Goal: Transaction & Acquisition: Purchase product/service

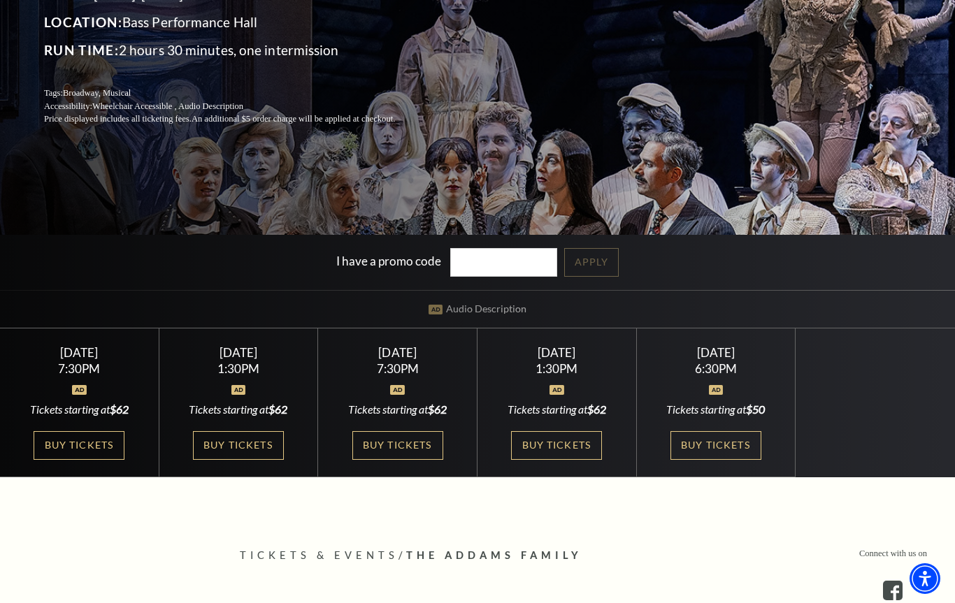
scroll to position [255, 0]
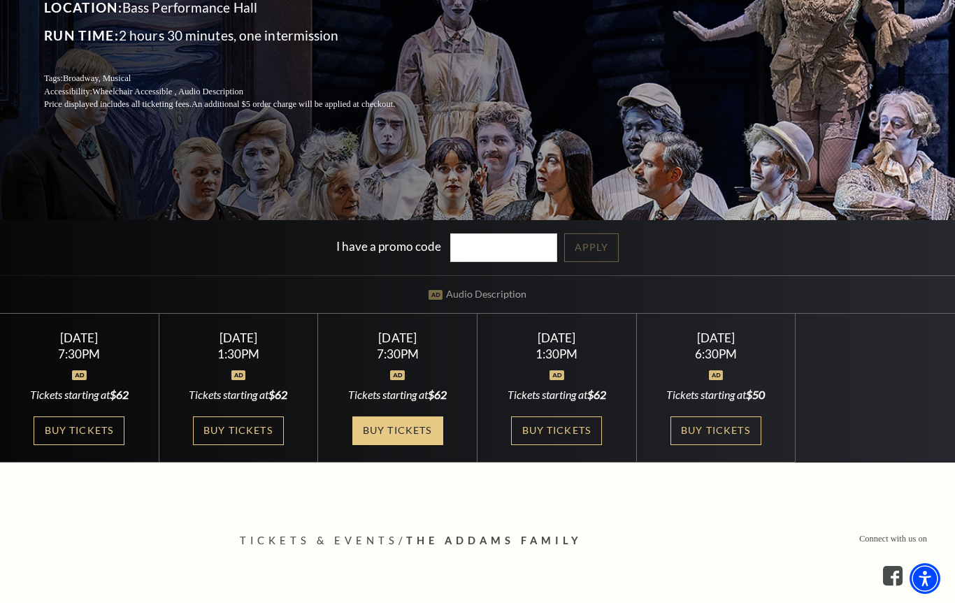
click at [412, 445] on link "Buy Tickets" at bounding box center [397, 431] width 91 height 29
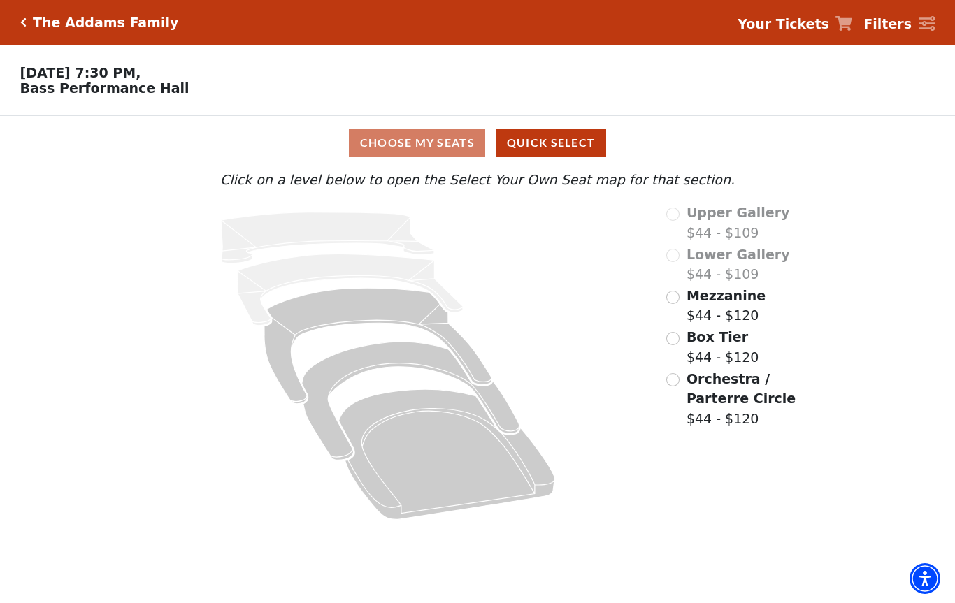
click at [20, 26] on icon "Click here to go back to filters" at bounding box center [23, 22] width 6 height 10
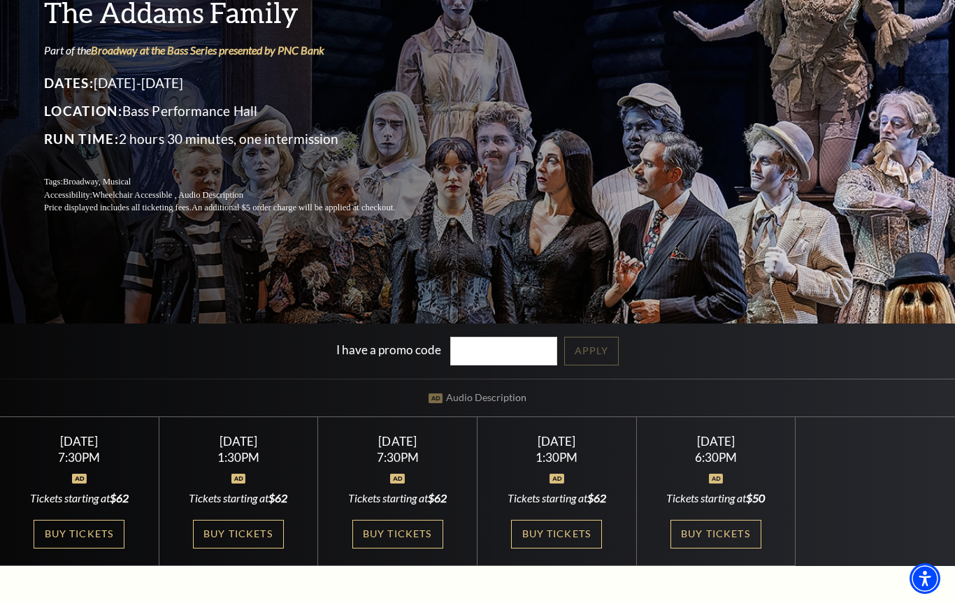
scroll to position [158, 0]
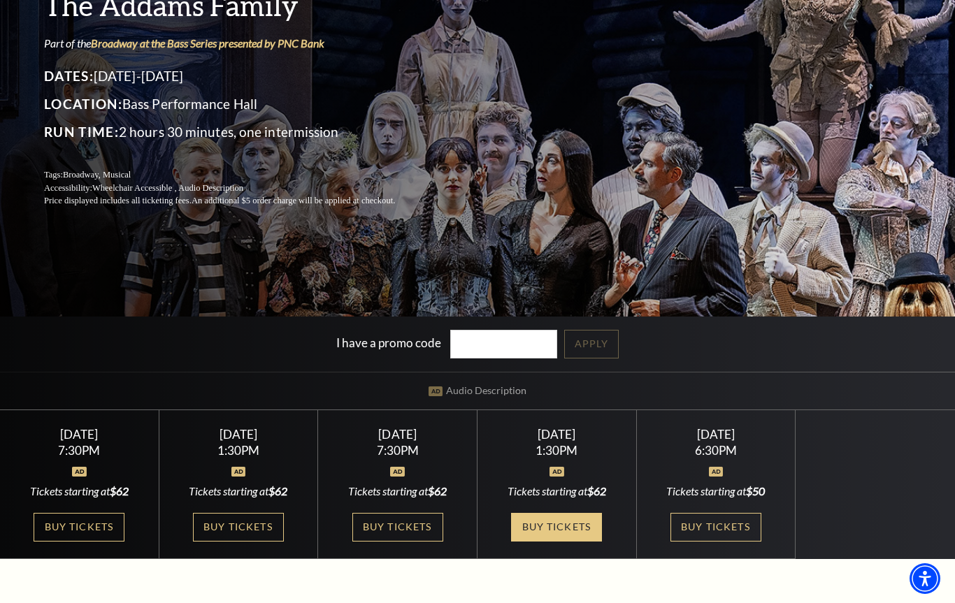
click at [562, 542] on link "Buy Tickets" at bounding box center [556, 527] width 91 height 29
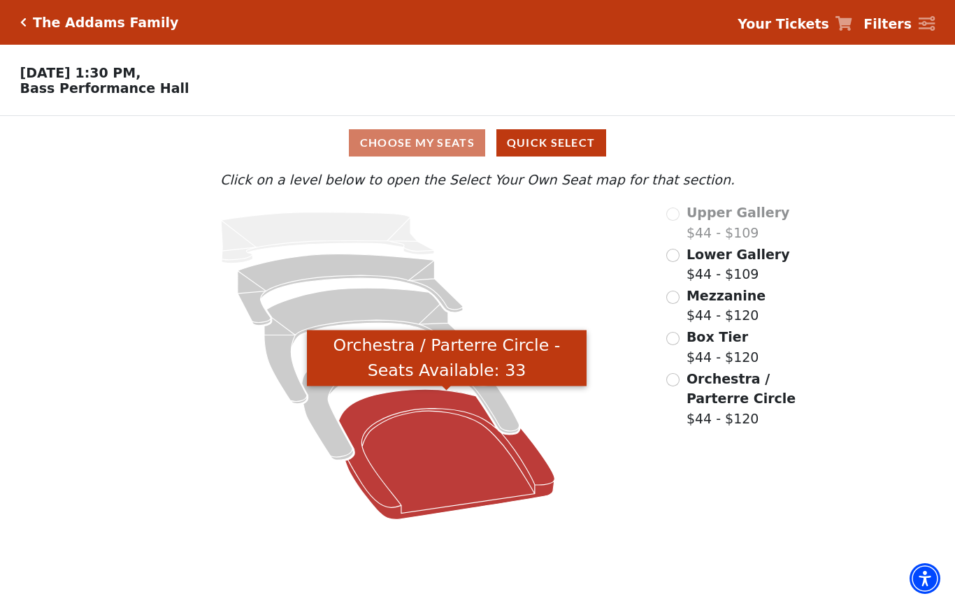
click at [510, 476] on icon "Orchestra / Parterre Circle - Seats Available: 33" at bounding box center [447, 455] width 216 height 130
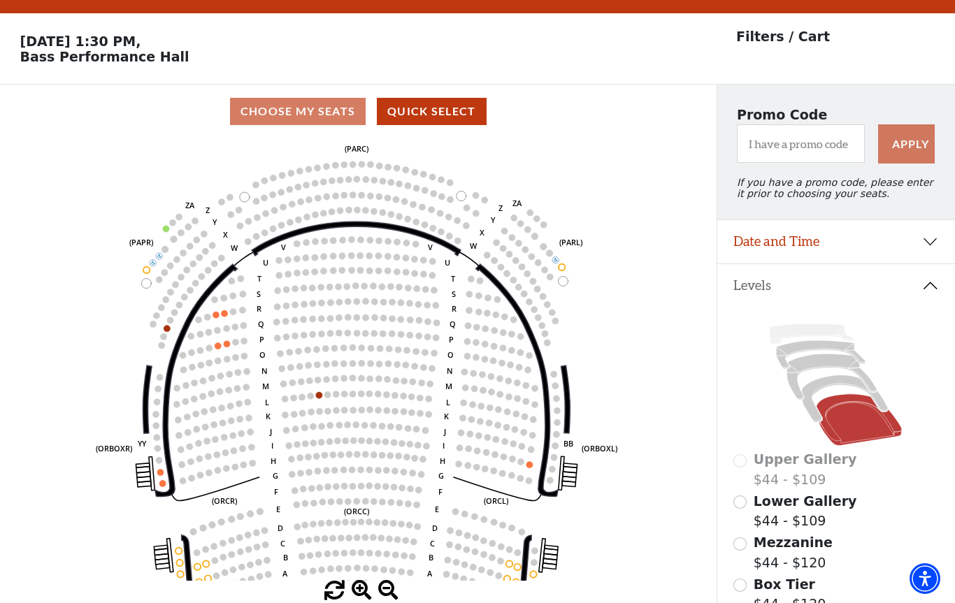
scroll to position [32, 0]
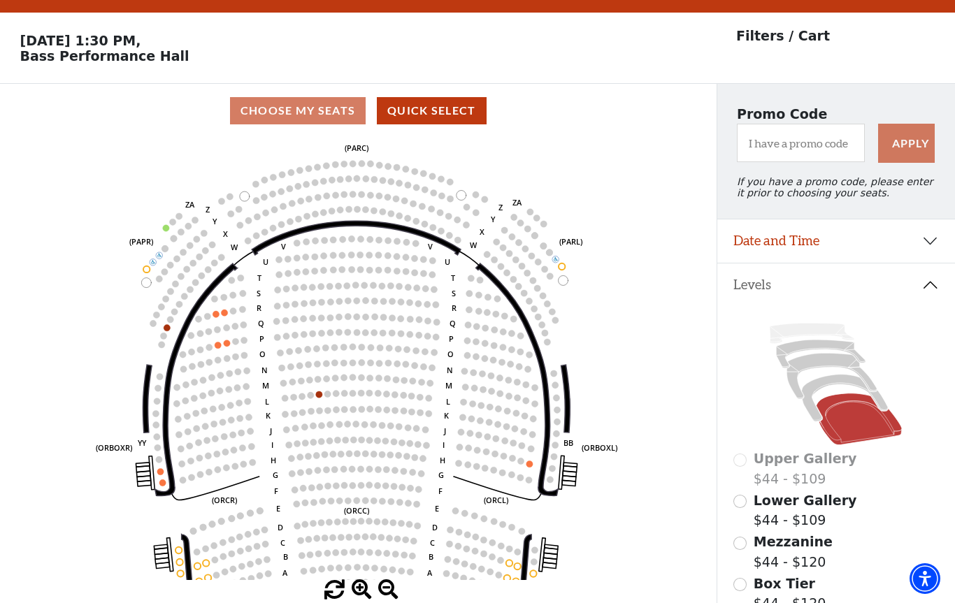
click at [872, 256] on button "Date and Time" at bounding box center [836, 241] width 238 height 43
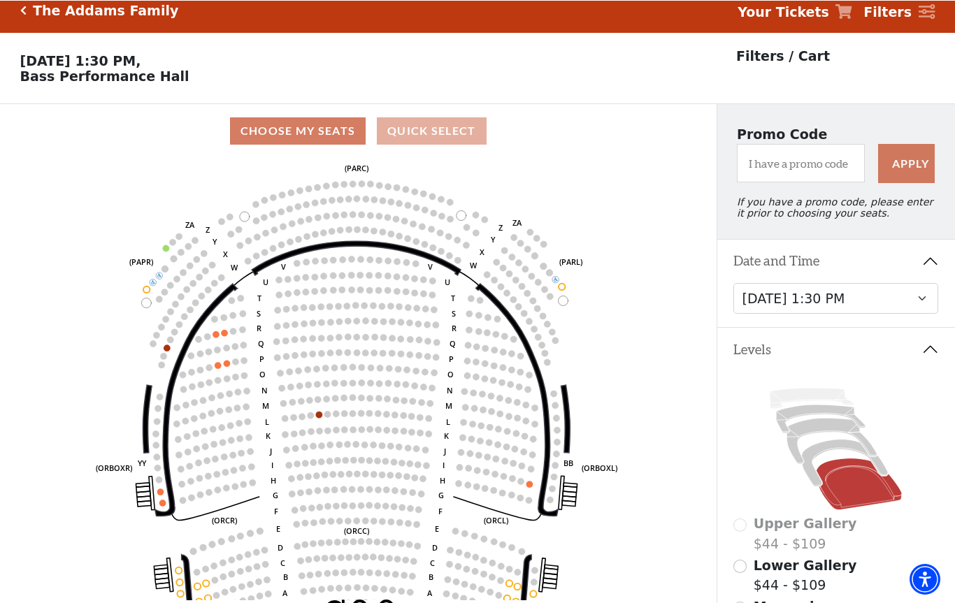
scroll to position [12, 0]
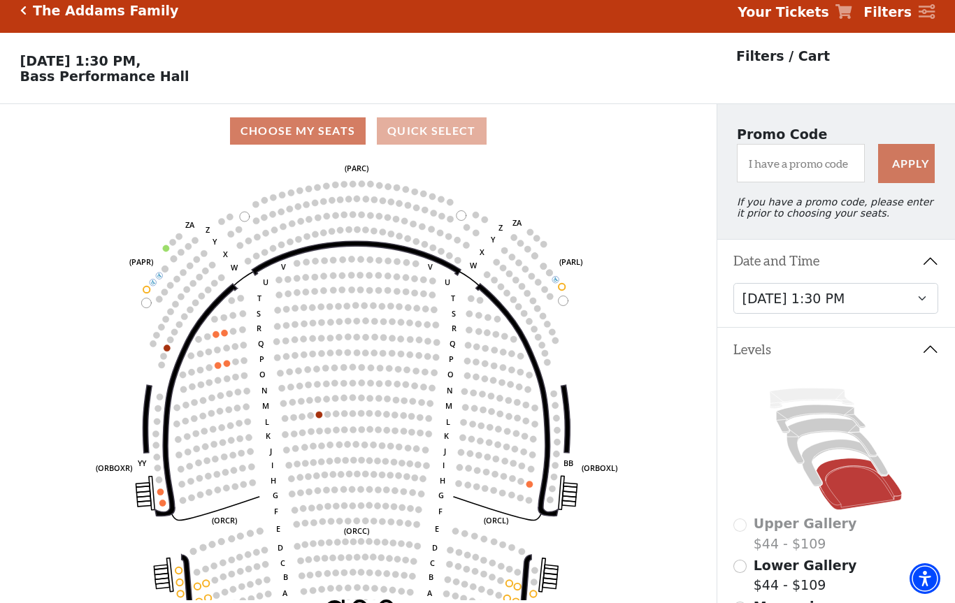
click at [432, 130] on button "Quick Select" at bounding box center [432, 130] width 110 height 27
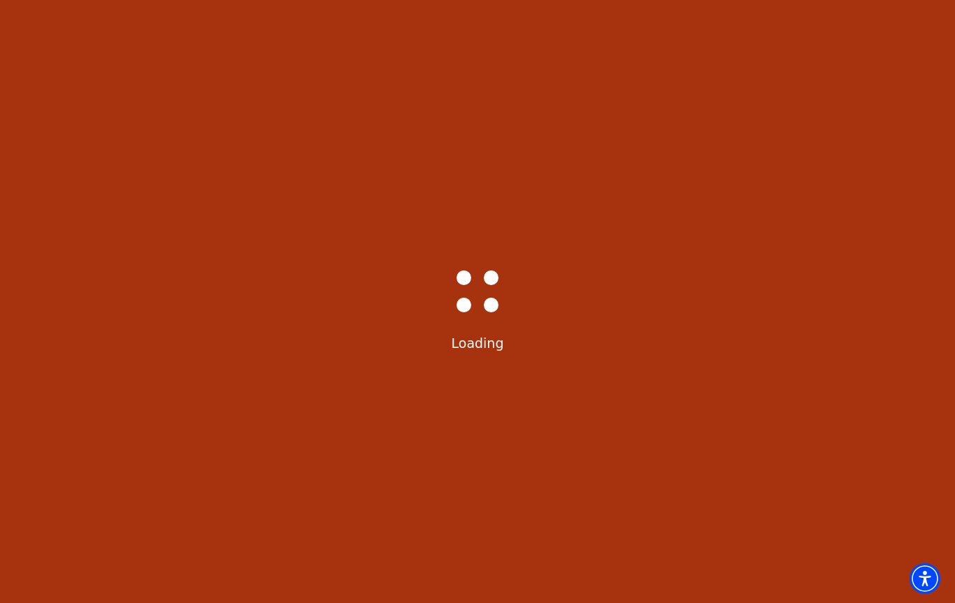
scroll to position [0, 0]
select select "6293"
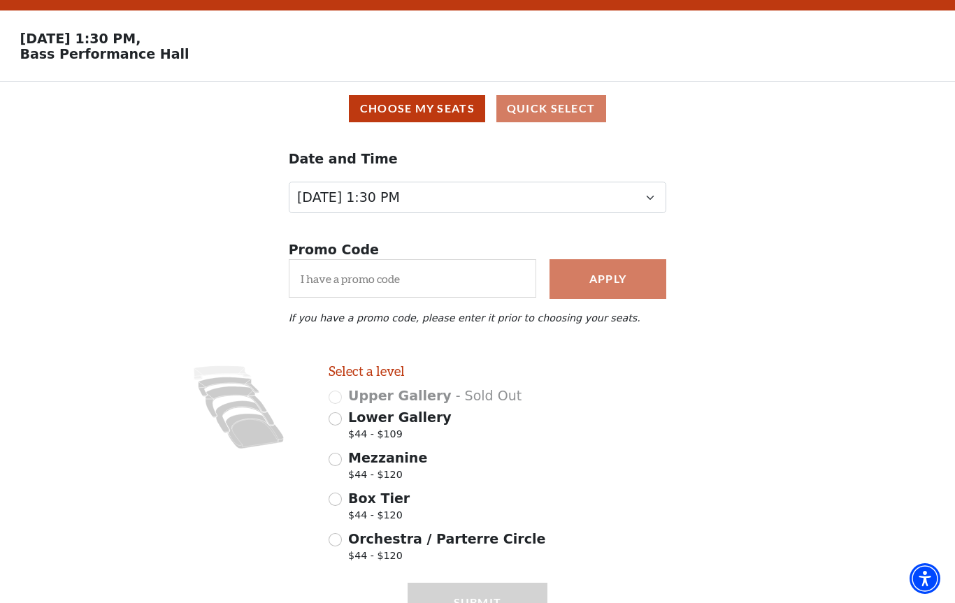
scroll to position [34, 0]
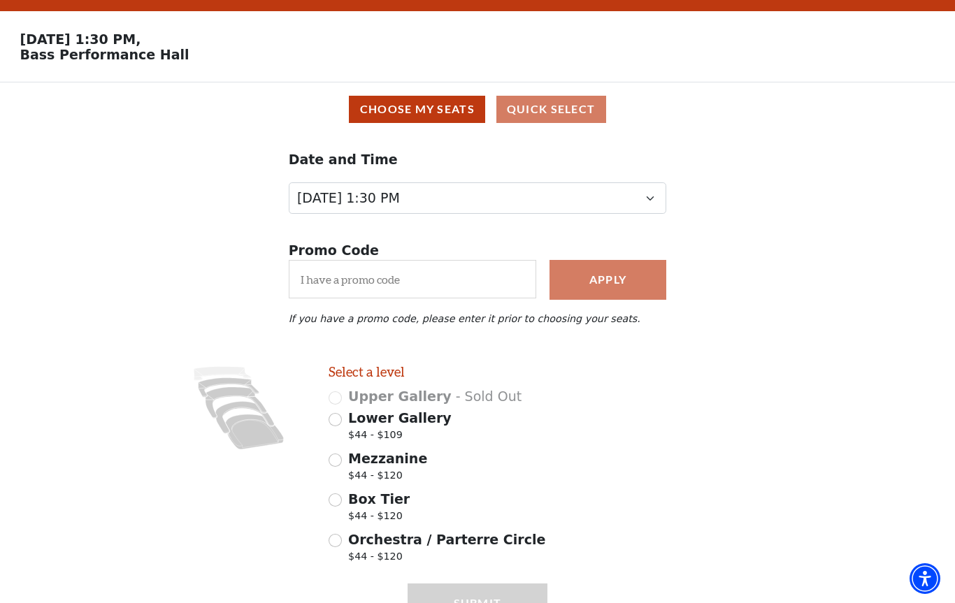
click at [342, 471] on div "Mezzanine $44 - $120" at bounding box center [438, 468] width 219 height 39
click at [338, 463] on input "Mezzanine $44 - $120" at bounding box center [335, 460] width 13 height 13
radio input "true"
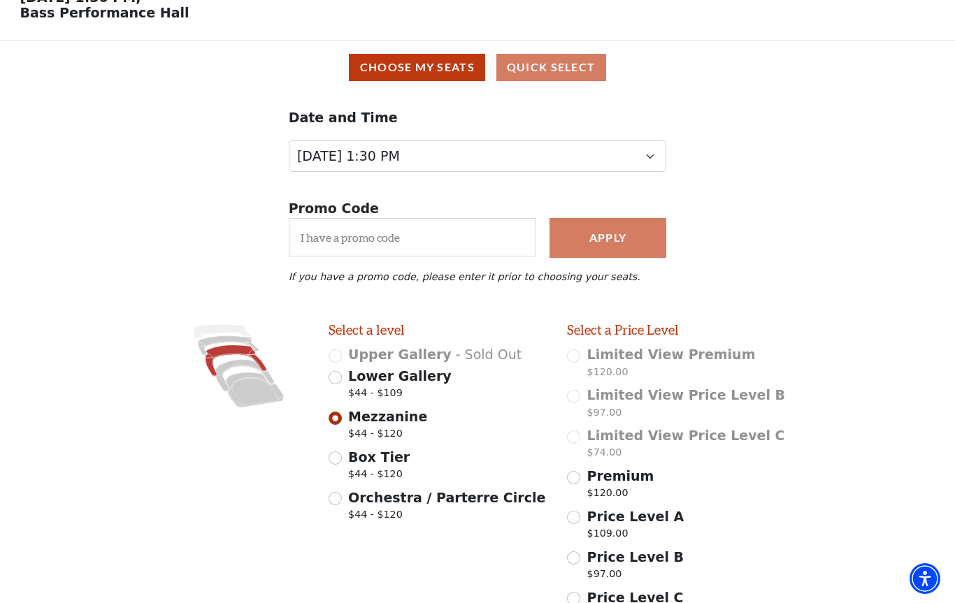
scroll to position [171, 0]
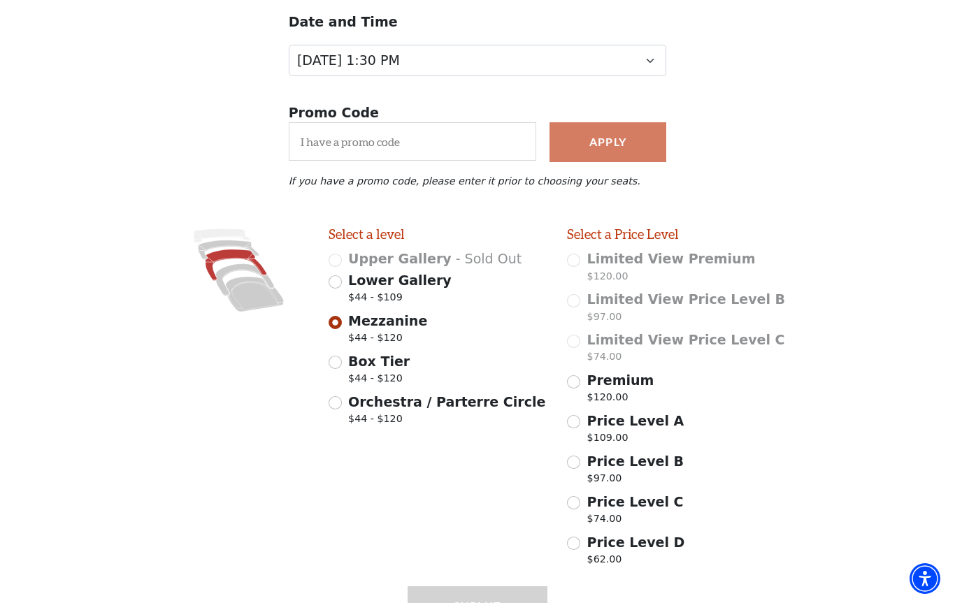
click at [336, 411] on div "Orchestra / Parterre Circle $44 - $120" at bounding box center [438, 411] width 219 height 39
drag, startPoint x: 338, startPoint y: 401, endPoint x: 338, endPoint y: 322, distance: 79.7
click at [338, 401] on input "Orchestra / Parterre Circle $44 - $120" at bounding box center [335, 402] width 13 height 13
radio input "true"
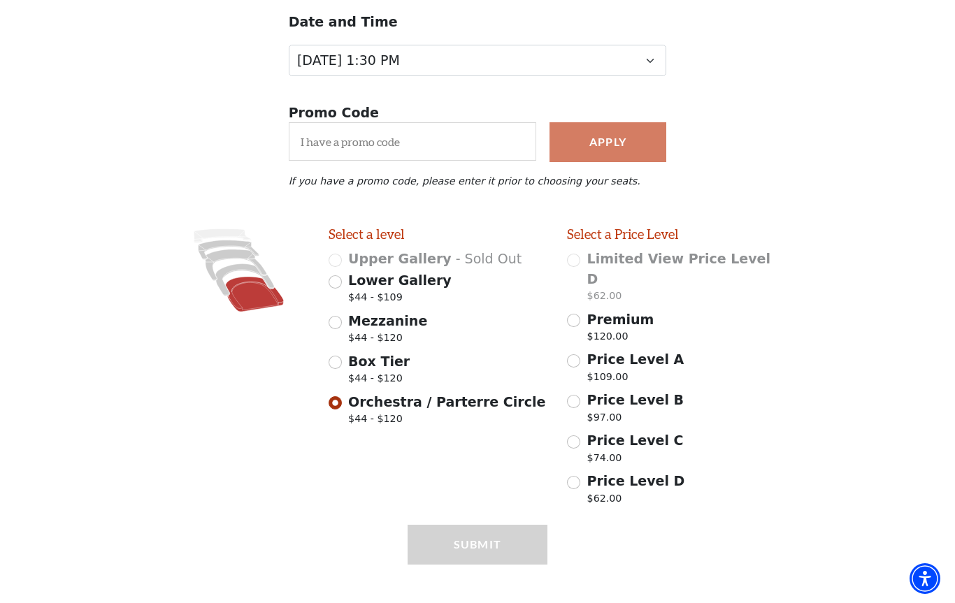
scroll to position [92, 0]
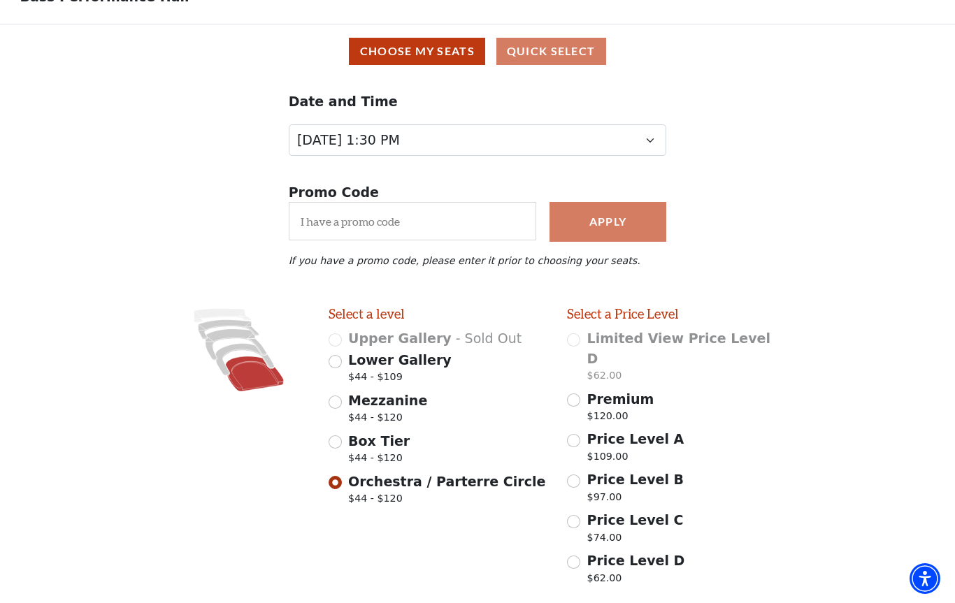
click at [576, 556] on input "Price Level D $62.00" at bounding box center [573, 562] width 13 height 13
radio input "true"
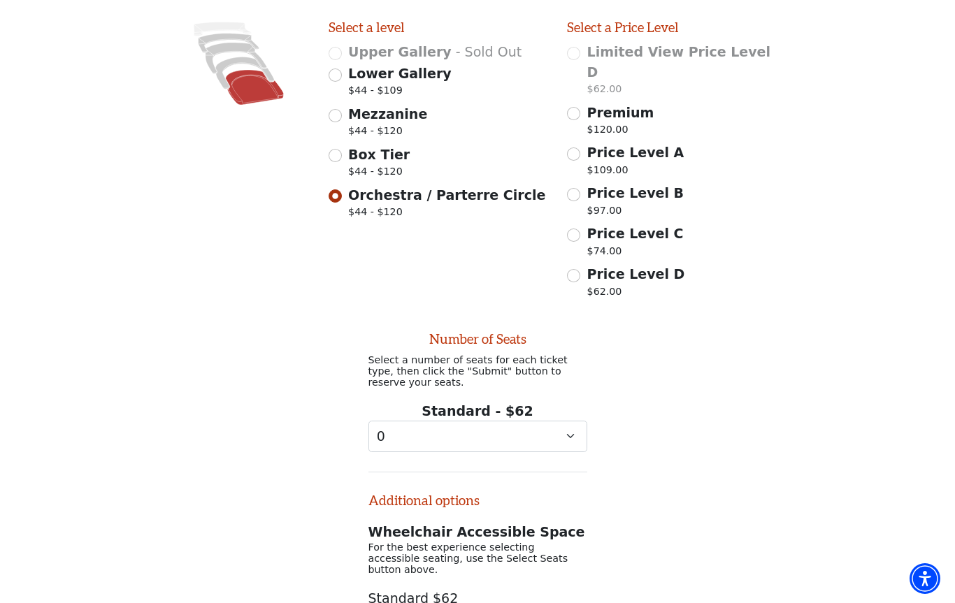
scroll to position [420, 0]
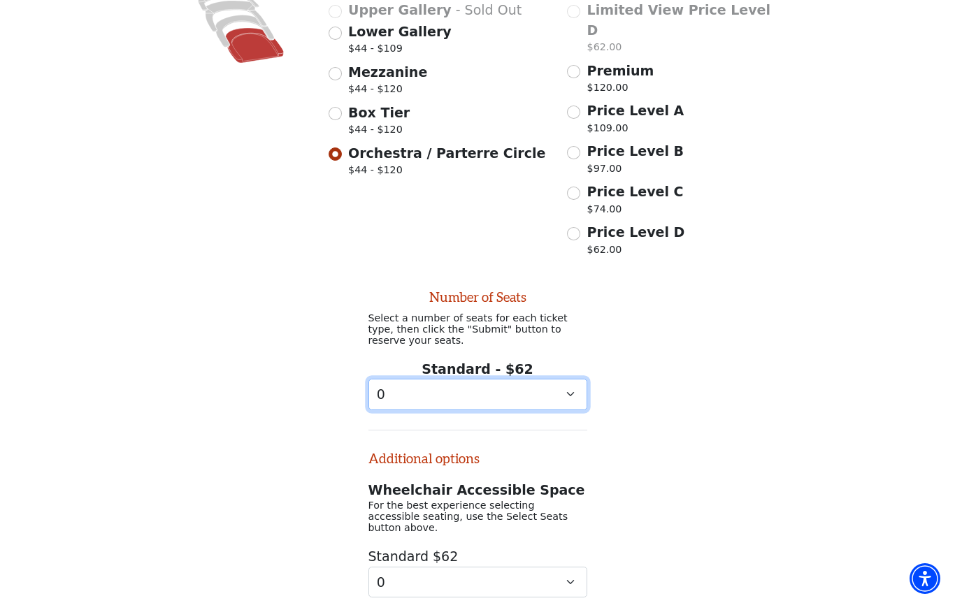
select select "2"
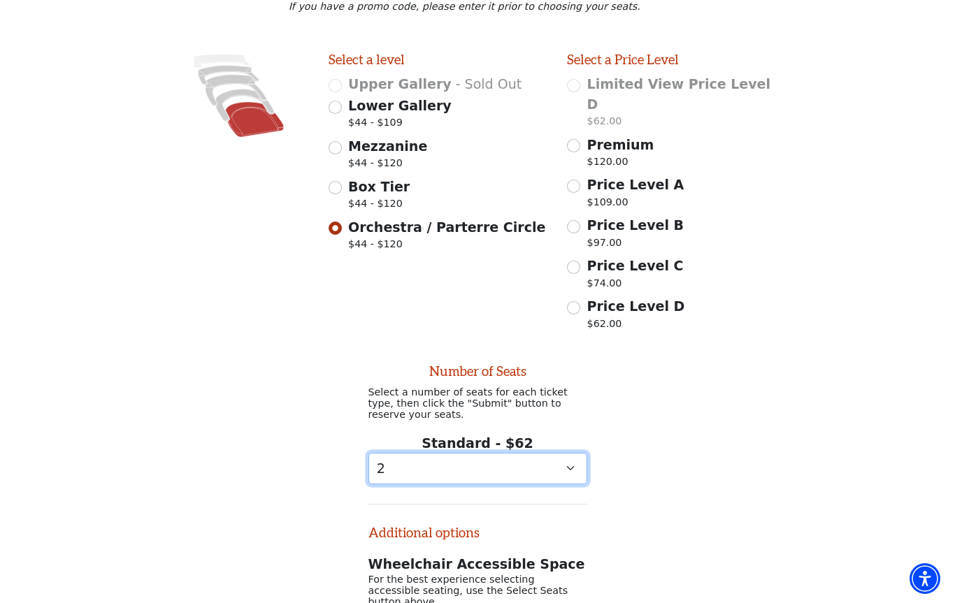
scroll to position [345, 0]
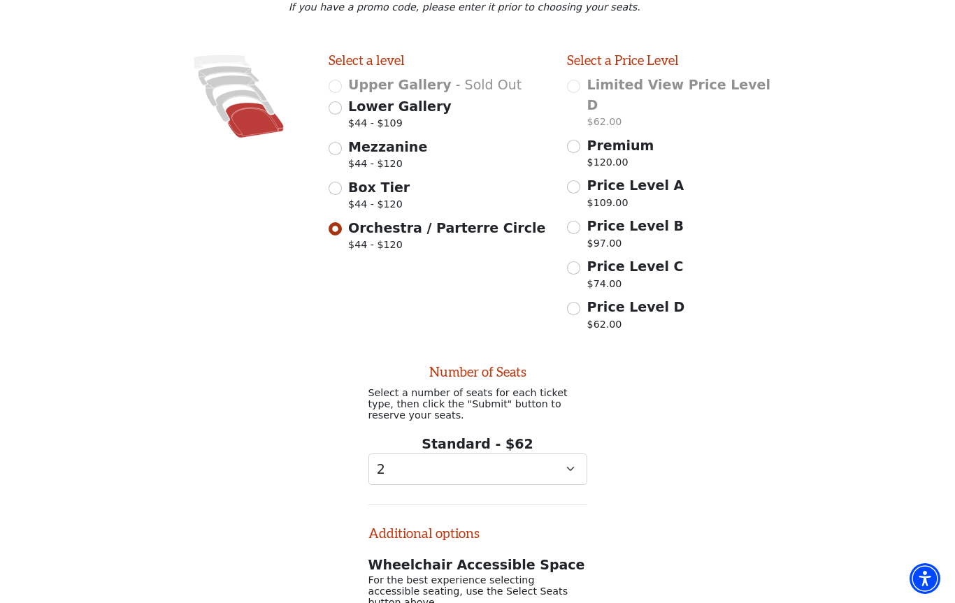
click at [364, 189] on span "Box Tier" at bounding box center [379, 187] width 62 height 15
click at [342, 189] on input "Box Tier $44 - $120" at bounding box center [335, 188] width 13 height 13
radio input "true"
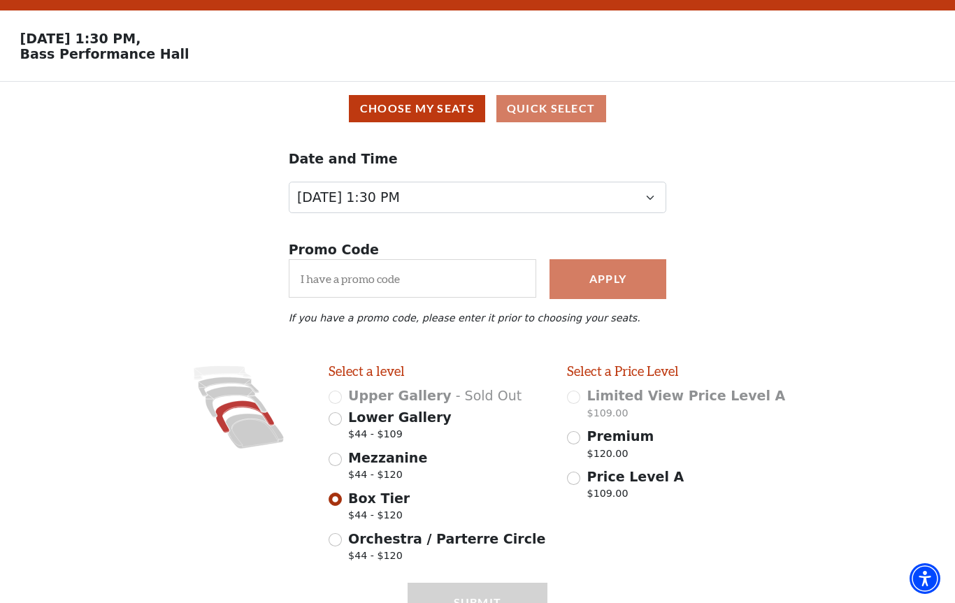
scroll to position [34, 0]
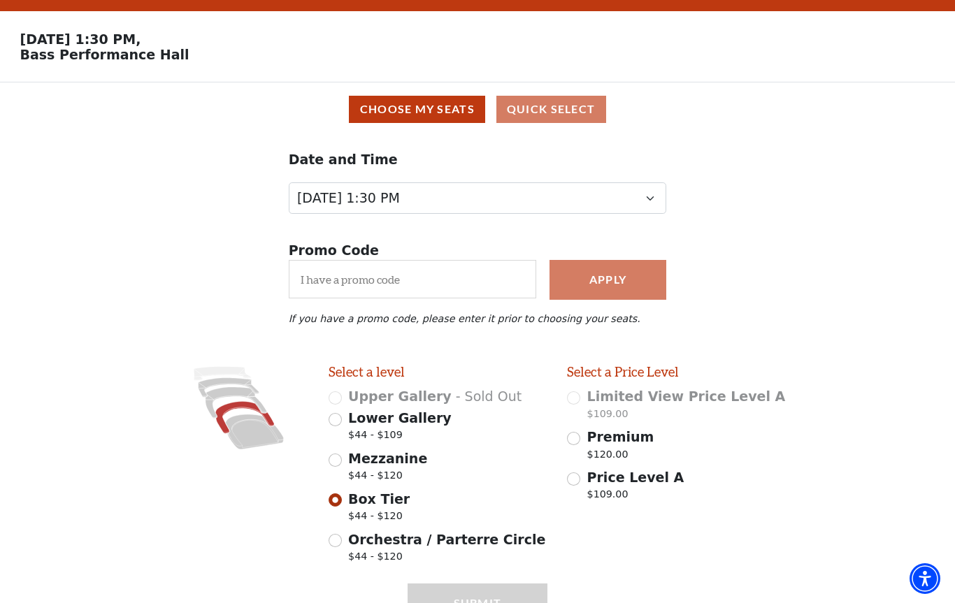
click at [408, 546] on span "Orchestra / Parterre Circle" at bounding box center [446, 539] width 197 height 15
click at [342, 546] on input "Orchestra / Parterre Circle $44 - $120" at bounding box center [335, 540] width 13 height 13
radio input "true"
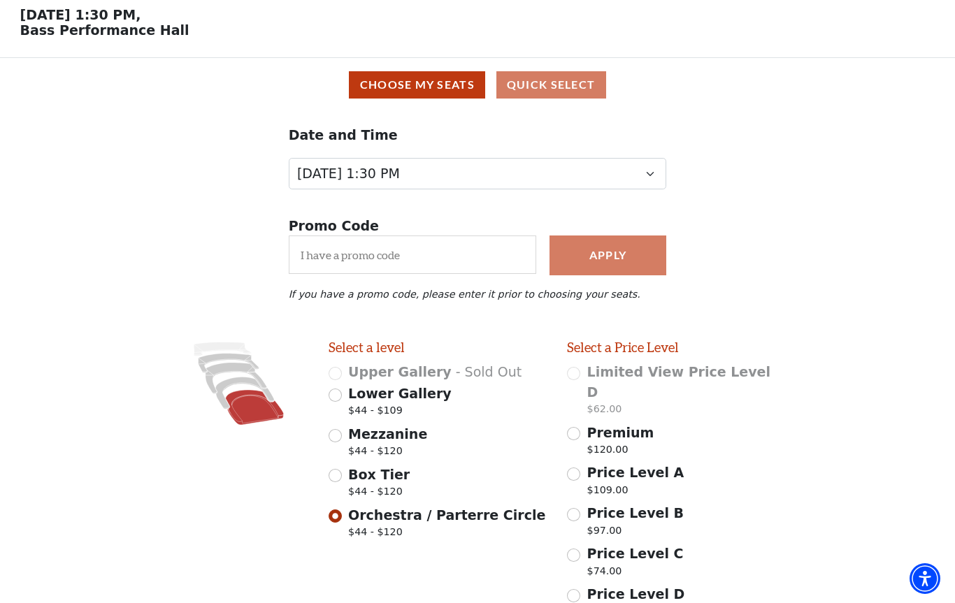
scroll to position [92, 0]
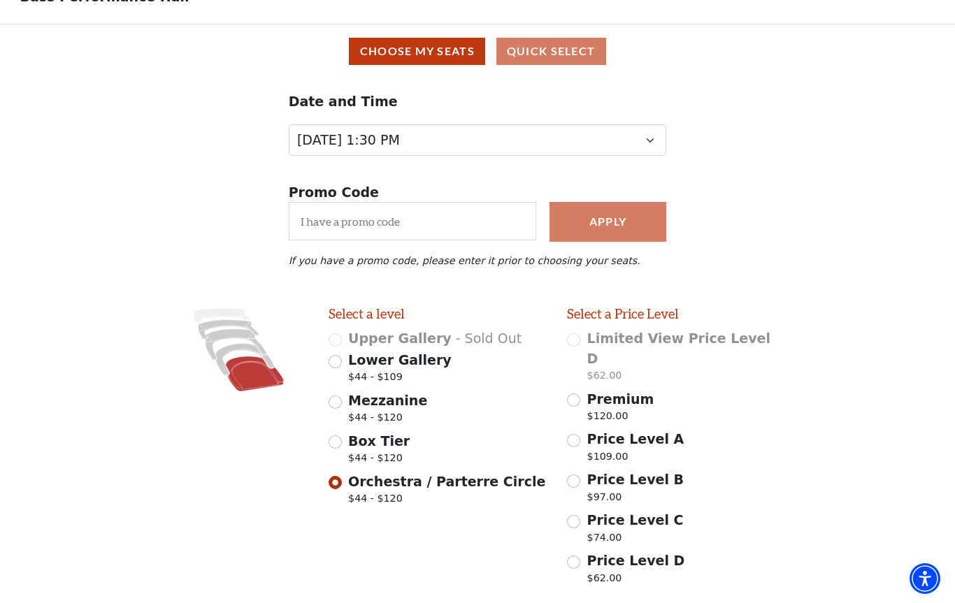
click at [368, 416] on span "$44 - $120" at bounding box center [387, 419] width 79 height 19
click at [342, 409] on input "Mezzanine $44 - $120" at bounding box center [335, 402] width 13 height 13
radio input "true"
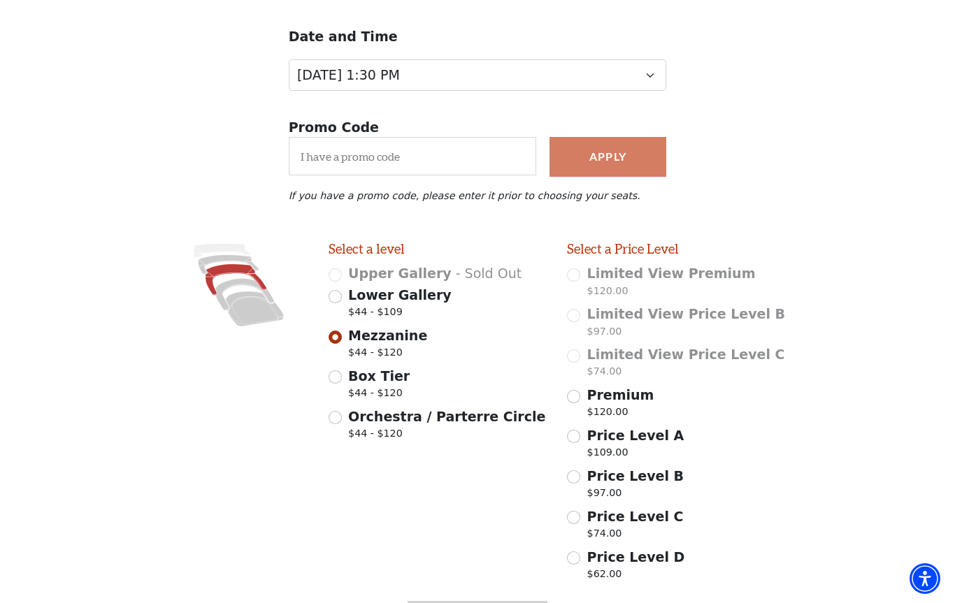
scroll to position [171, 0]
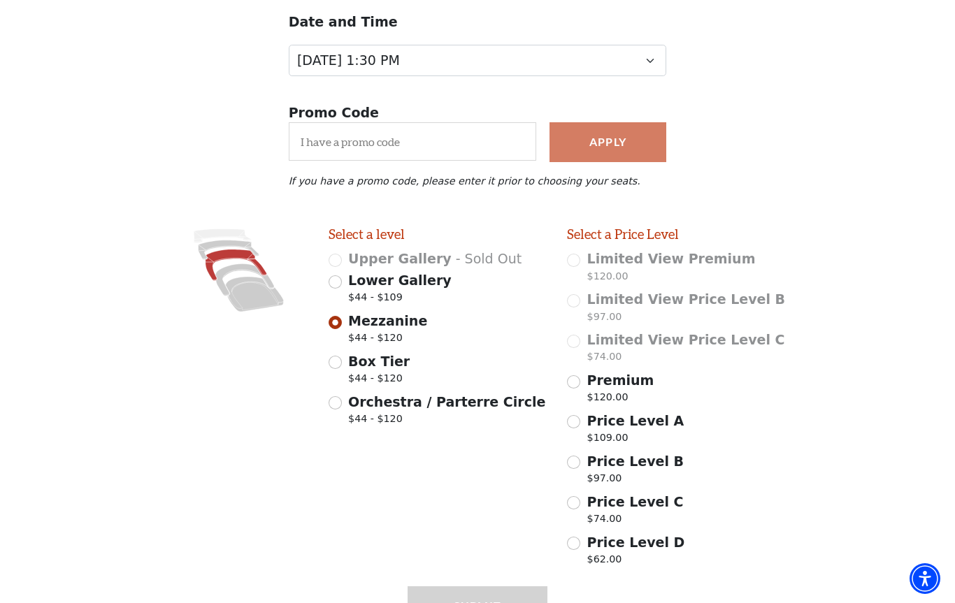
click at [392, 398] on span "Orchestra / Parterre Circle" at bounding box center [446, 401] width 197 height 15
click at [342, 398] on input "Orchestra / Parterre Circle $44 - $120" at bounding box center [335, 402] width 13 height 13
radio input "true"
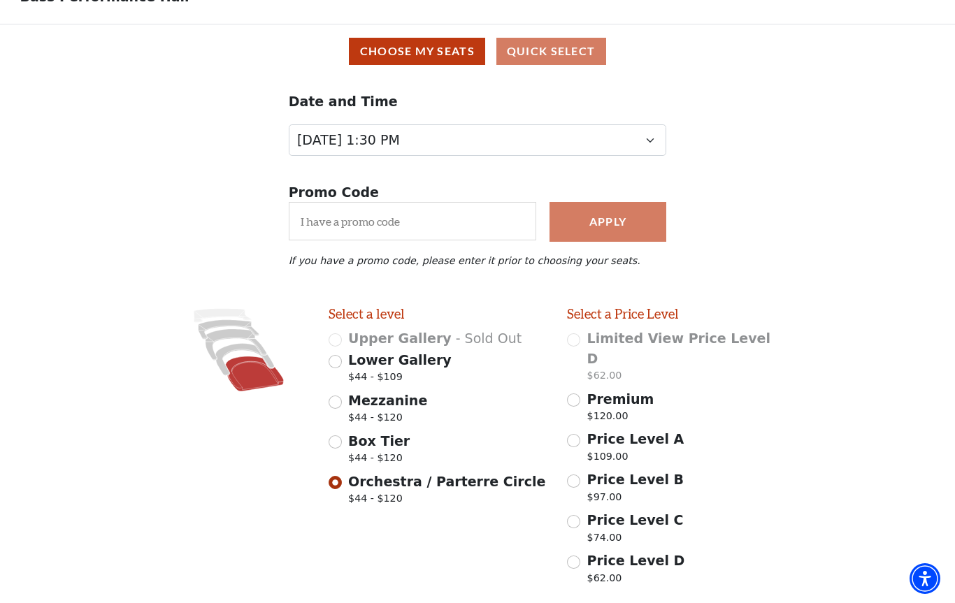
click at [639, 553] on span "Price Level D" at bounding box center [636, 560] width 98 height 15
click at [580, 556] on input "Price Level D $62.00" at bounding box center [573, 562] width 13 height 13
radio input "true"
select select "2"
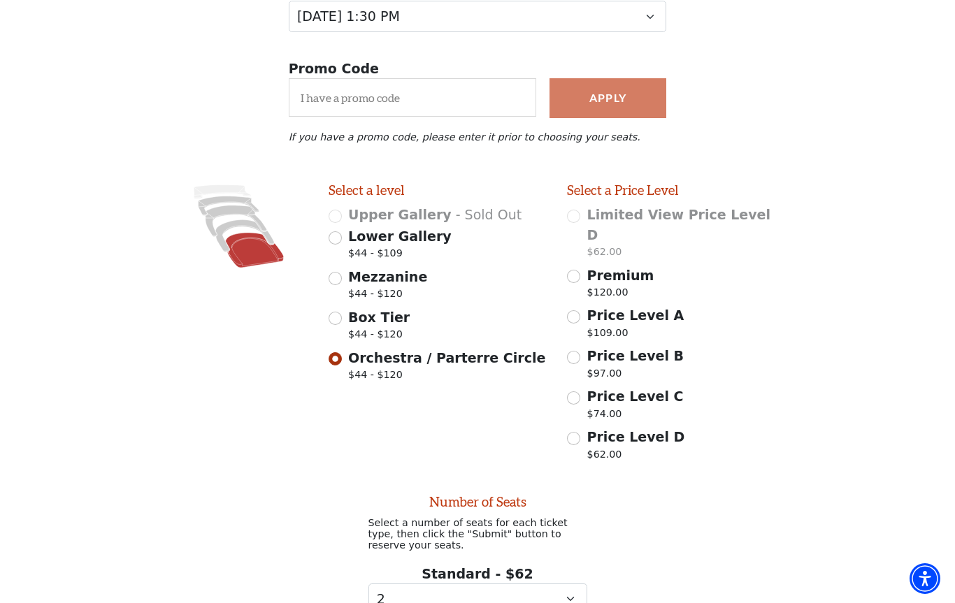
scroll to position [420, 0]
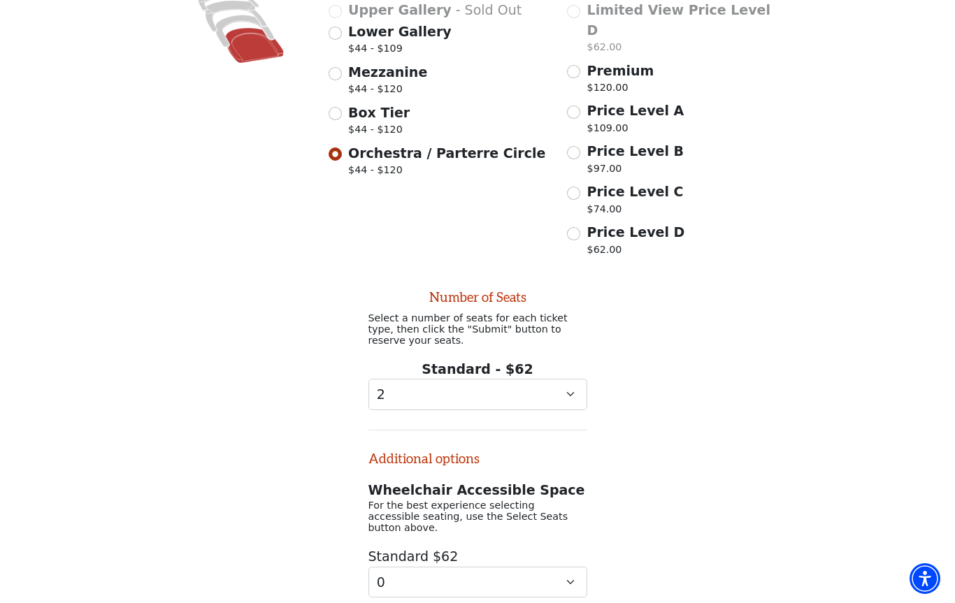
click at [572, 227] on input "Price Level D $62.00" at bounding box center [573, 233] width 13 height 13
radio input "true"
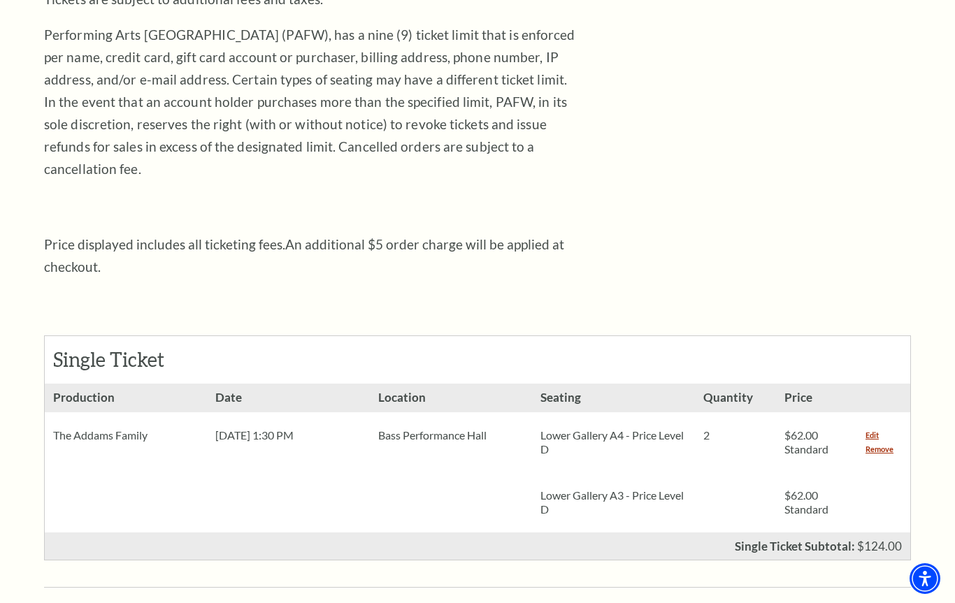
scroll to position [13, 0]
